Goal: Information Seeking & Learning: Learn about a topic

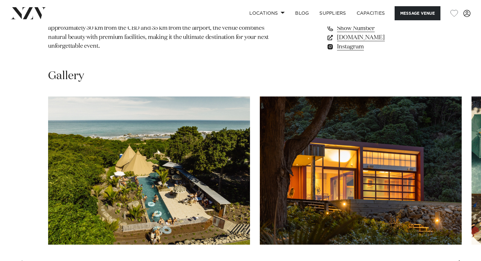
scroll to position [566, 0]
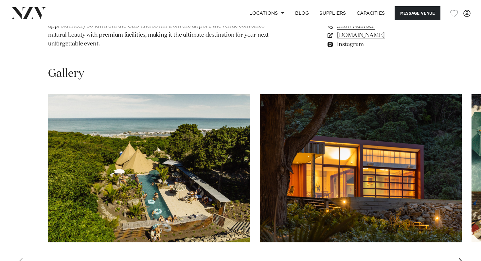
click at [194, 151] on img "1 / 29" at bounding box center [149, 168] width 202 height 148
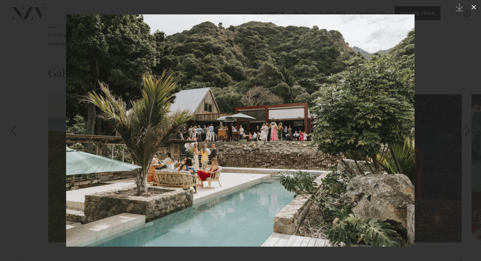
click at [475, 5] on icon at bounding box center [474, 7] width 8 height 8
